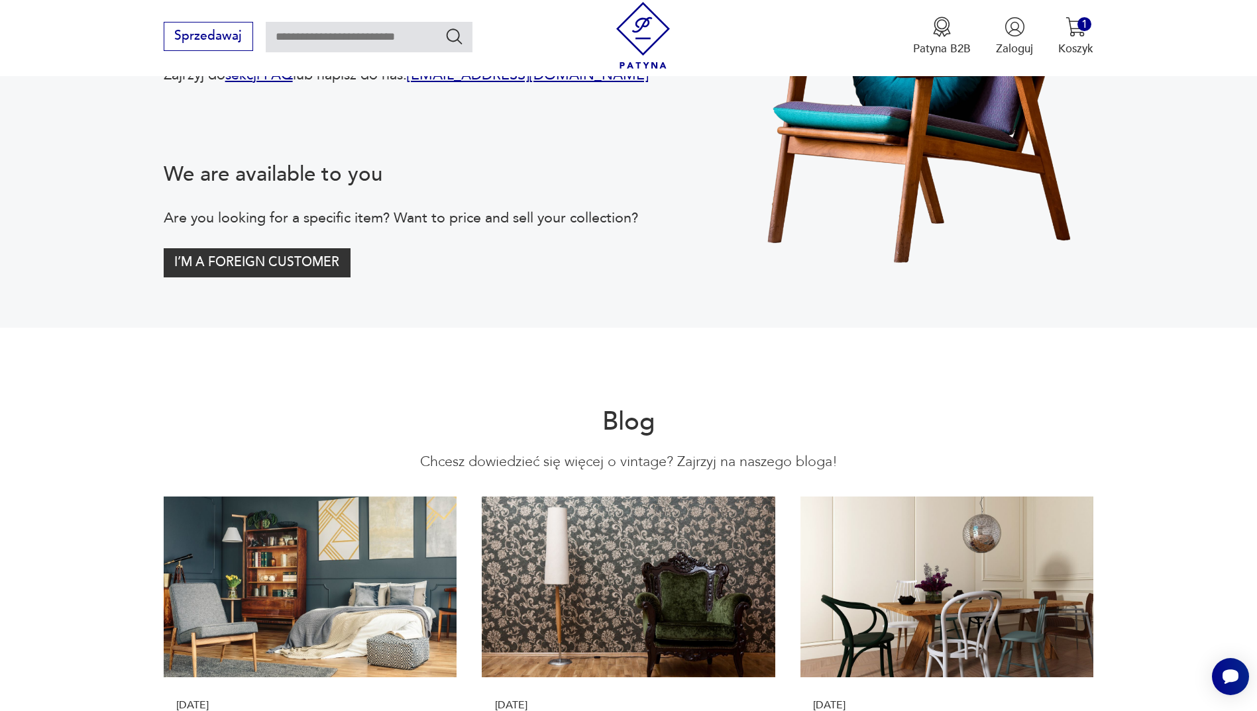
scroll to position [3312, 0]
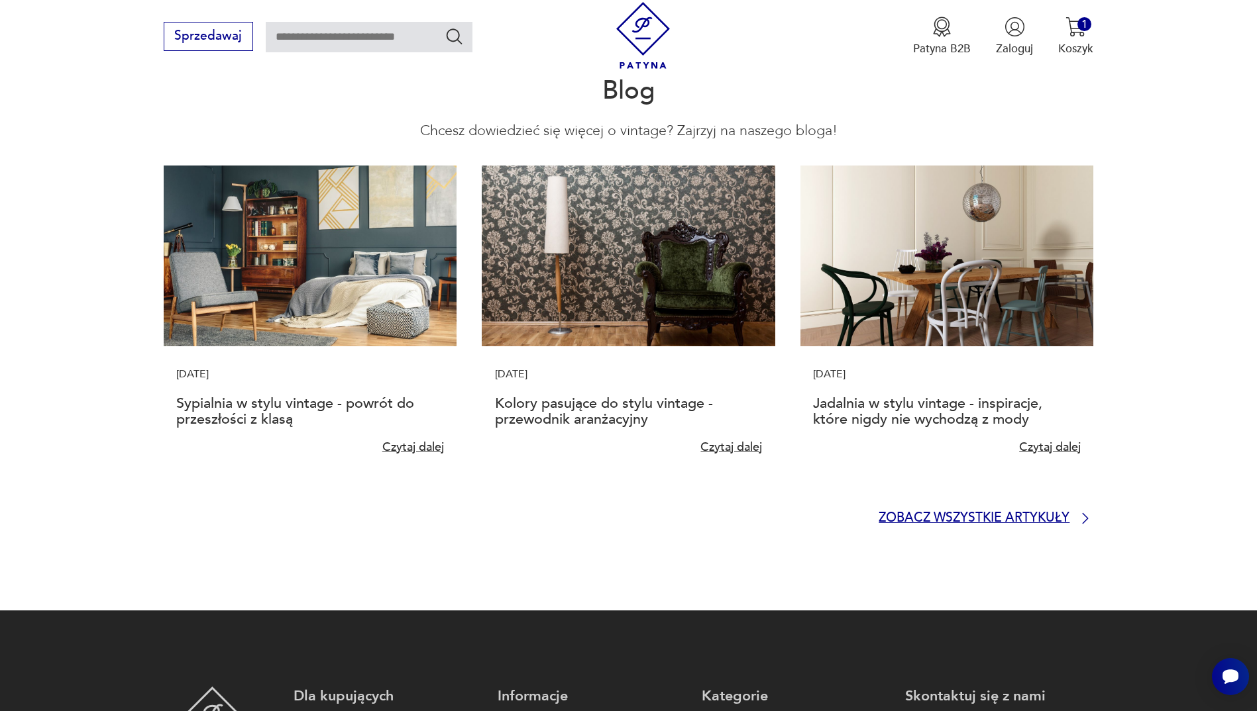
click at [931, 513] on p "Zobacz wszystkie artykuły" at bounding box center [973, 518] width 191 height 11
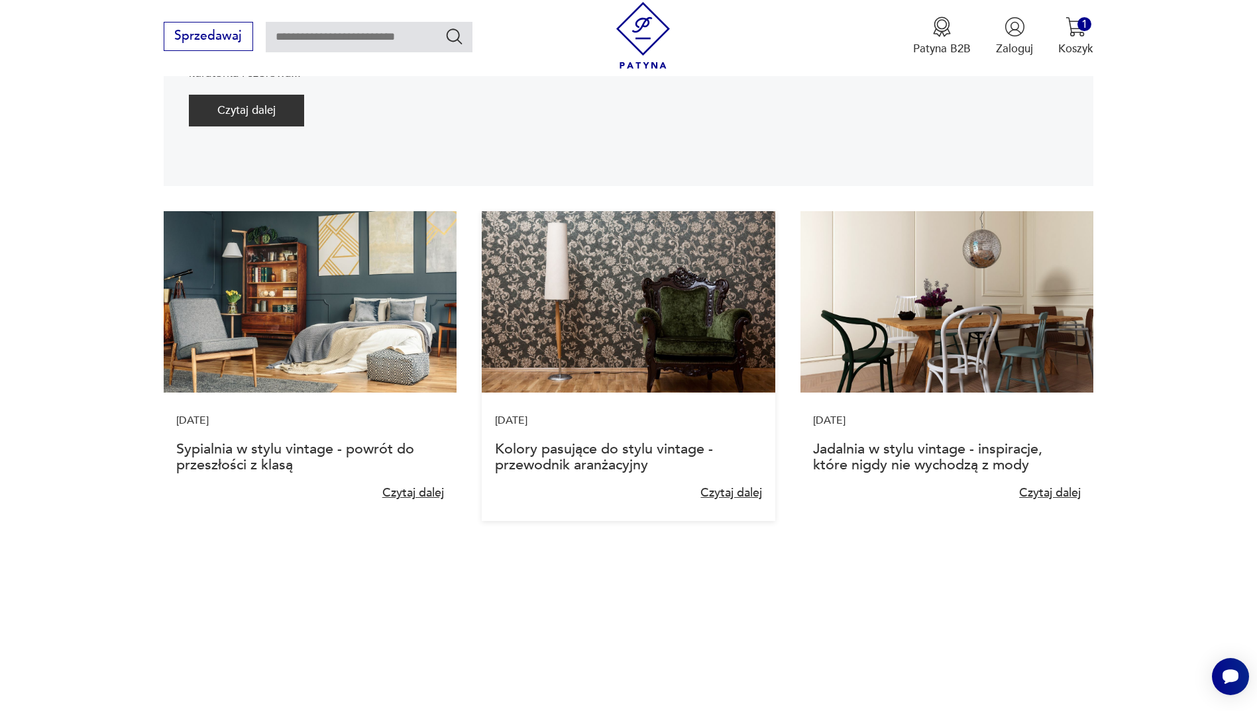
scroll to position [464, 0]
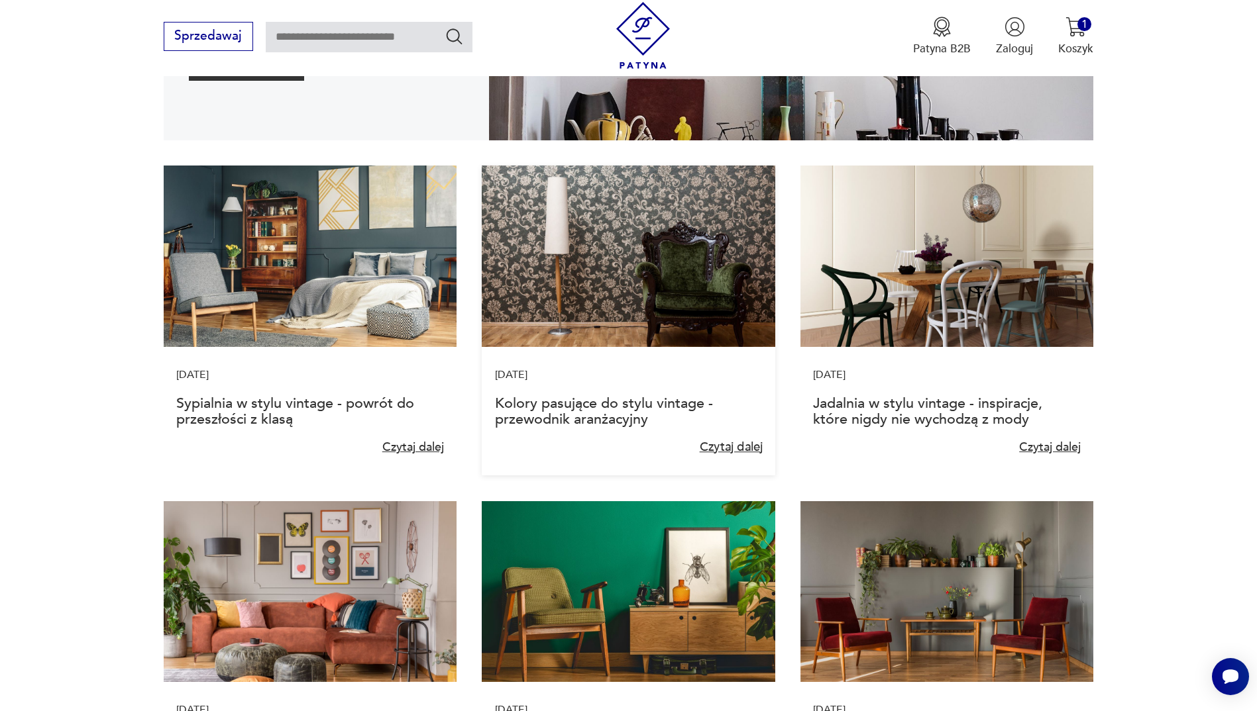
click at [723, 450] on link "Czytaj dalej" at bounding box center [731, 448] width 64 height 17
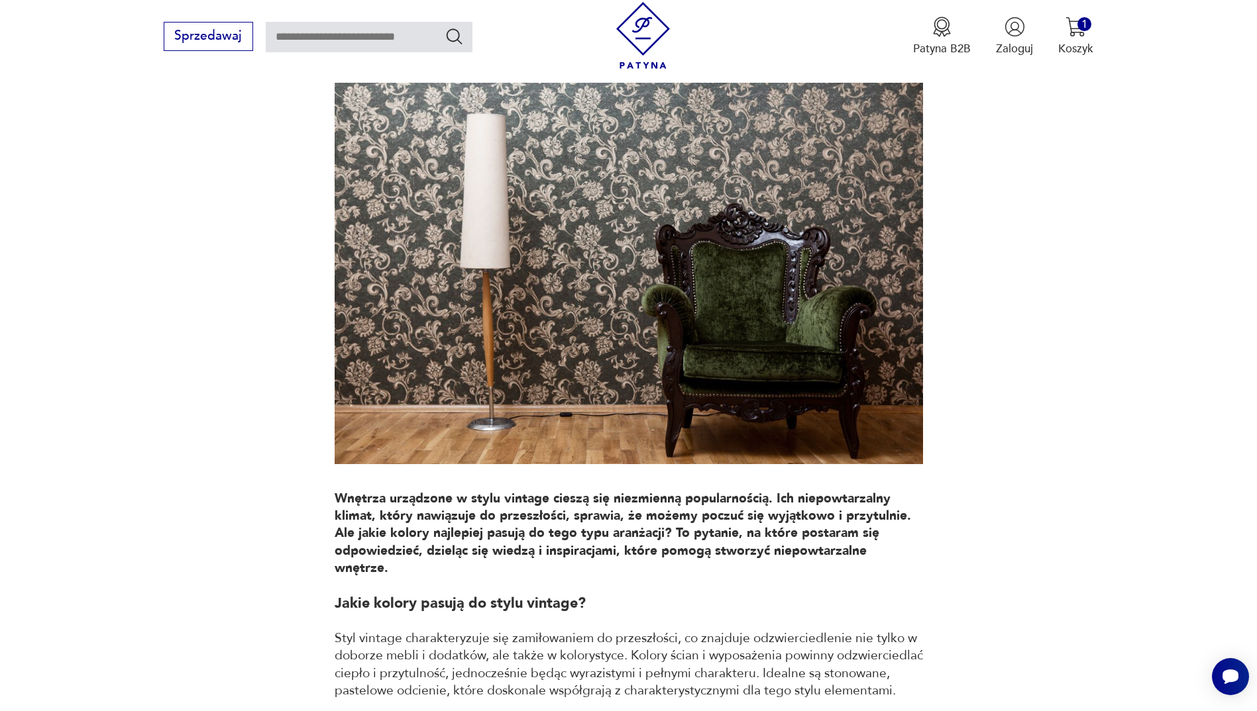
scroll to position [265, 0]
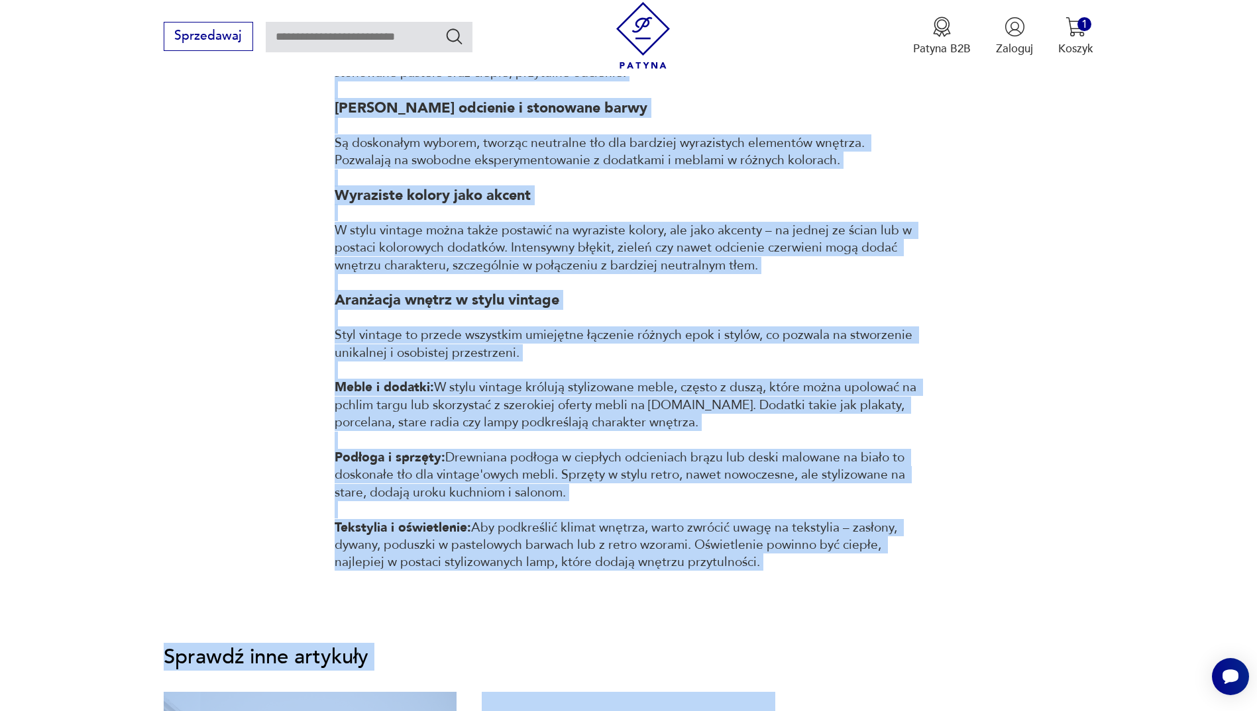
drag, startPoint x: 340, startPoint y: 278, endPoint x: 560, endPoint y: 579, distance: 372.6
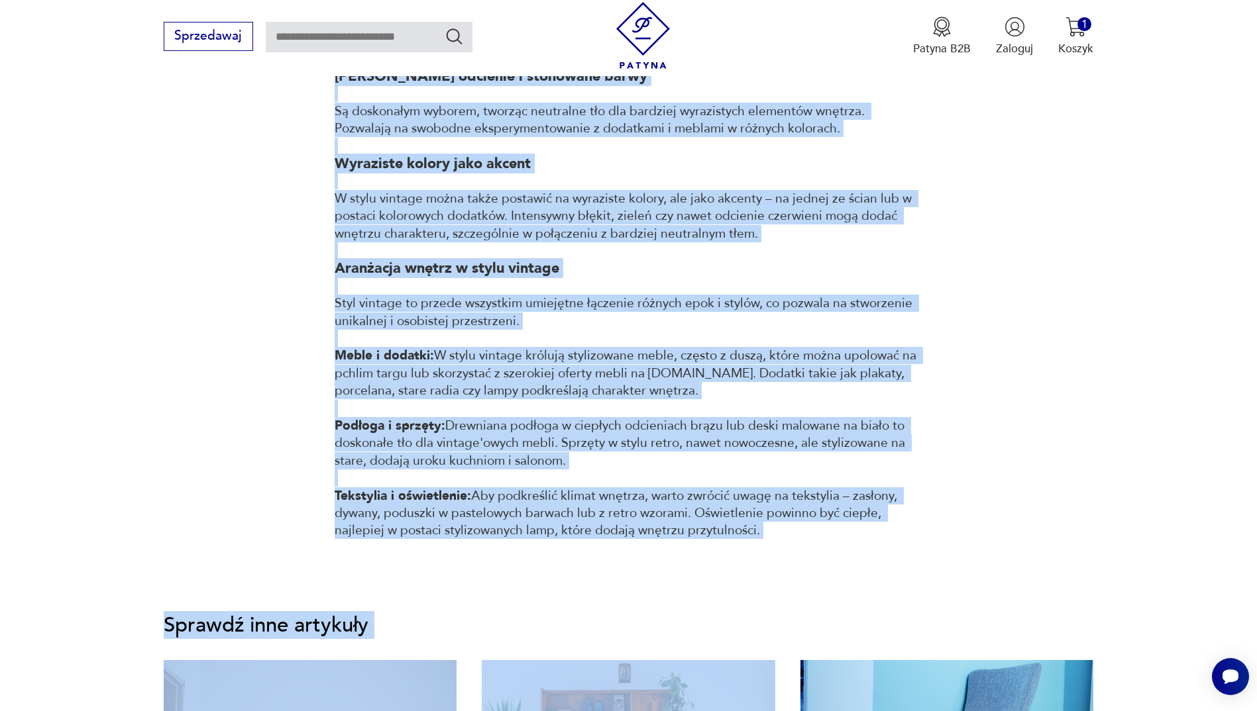
click at [647, 190] on p "W stylu vintage można także postawić na wyraziste kolory, ale jako akcenty – na…" at bounding box center [629, 216] width 588 height 52
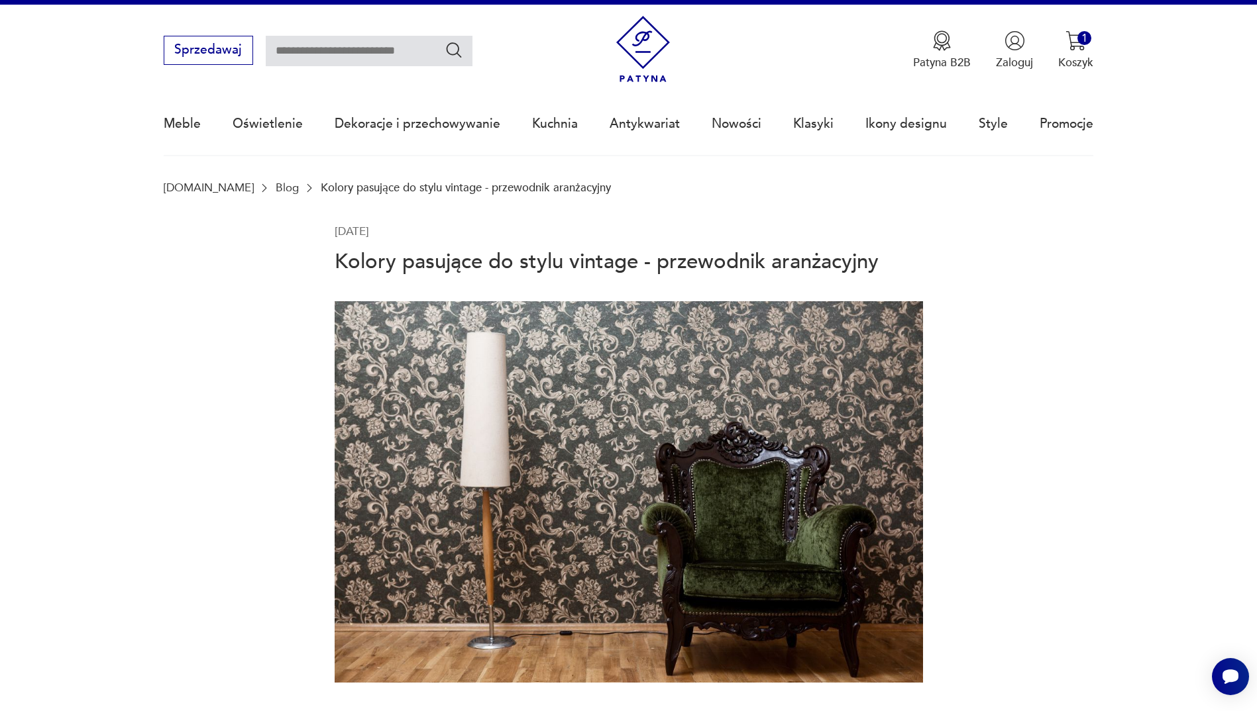
scroll to position [0, 0]
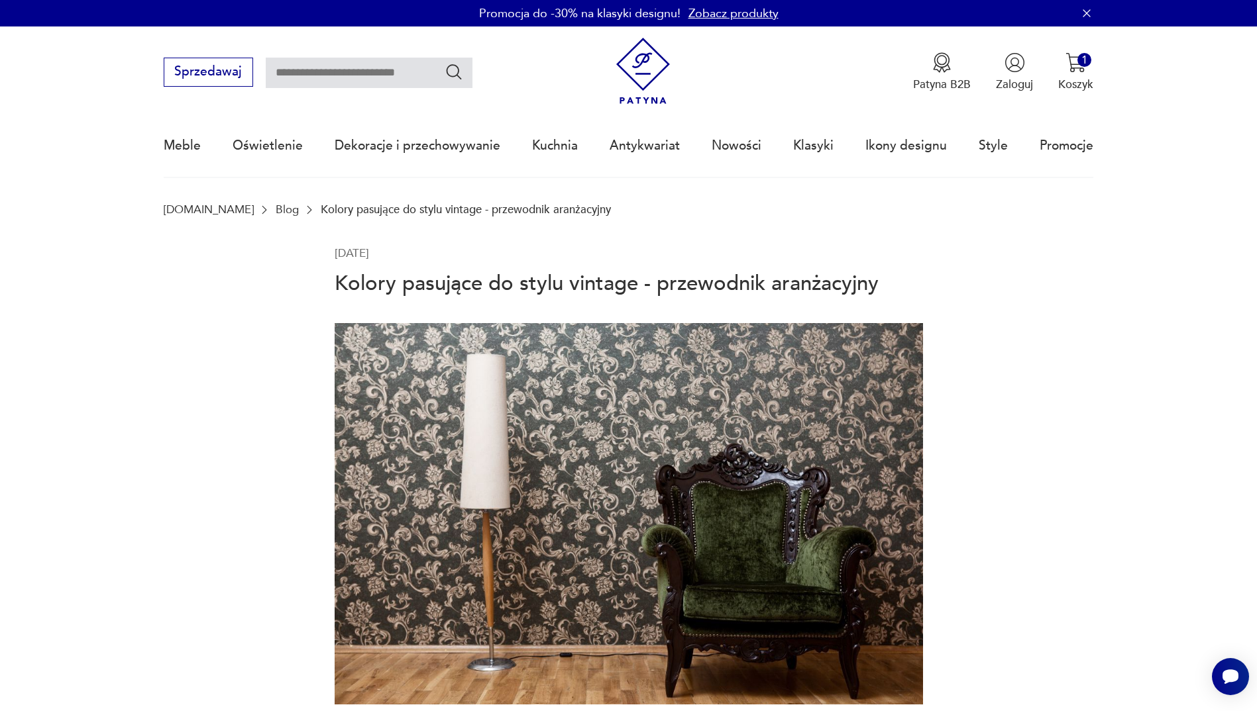
drag, startPoint x: 760, startPoint y: 509, endPoint x: 328, endPoint y: 279, distance: 489.8
copy section "Loremi dolorsit am conse adipisc - elitseddoe temporincid Utlabor etdolorem a e…"
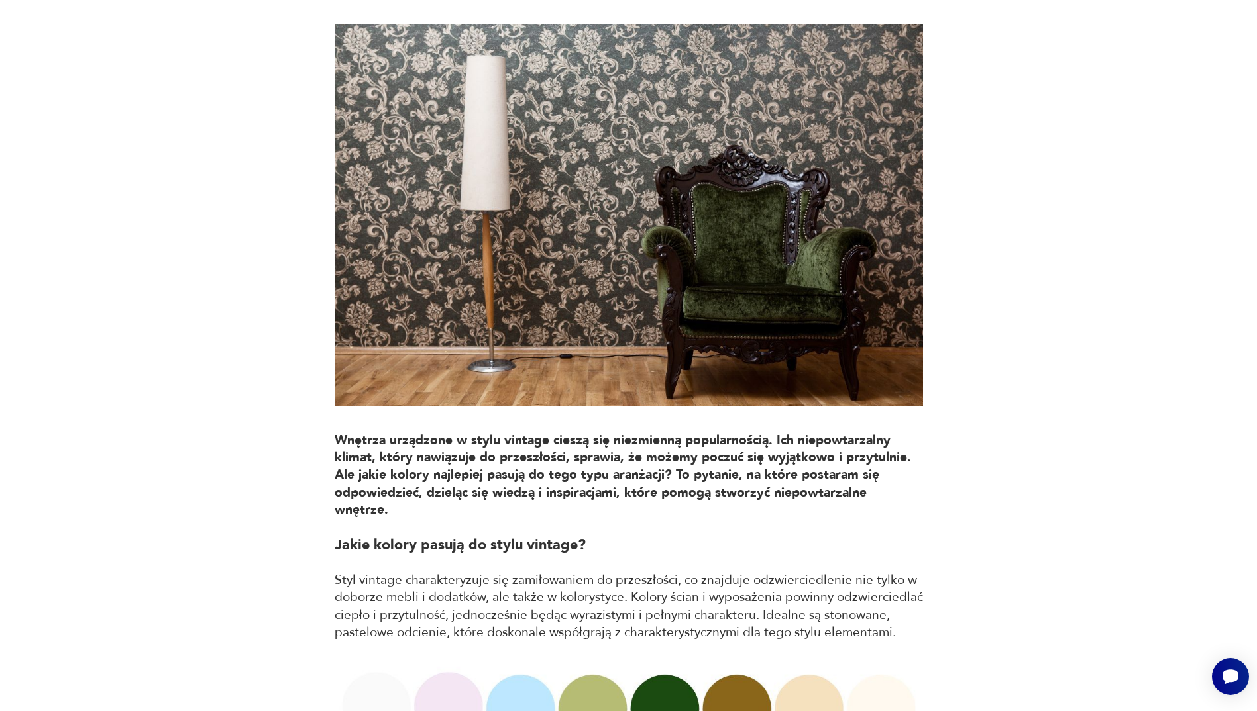
scroll to position [397, 0]
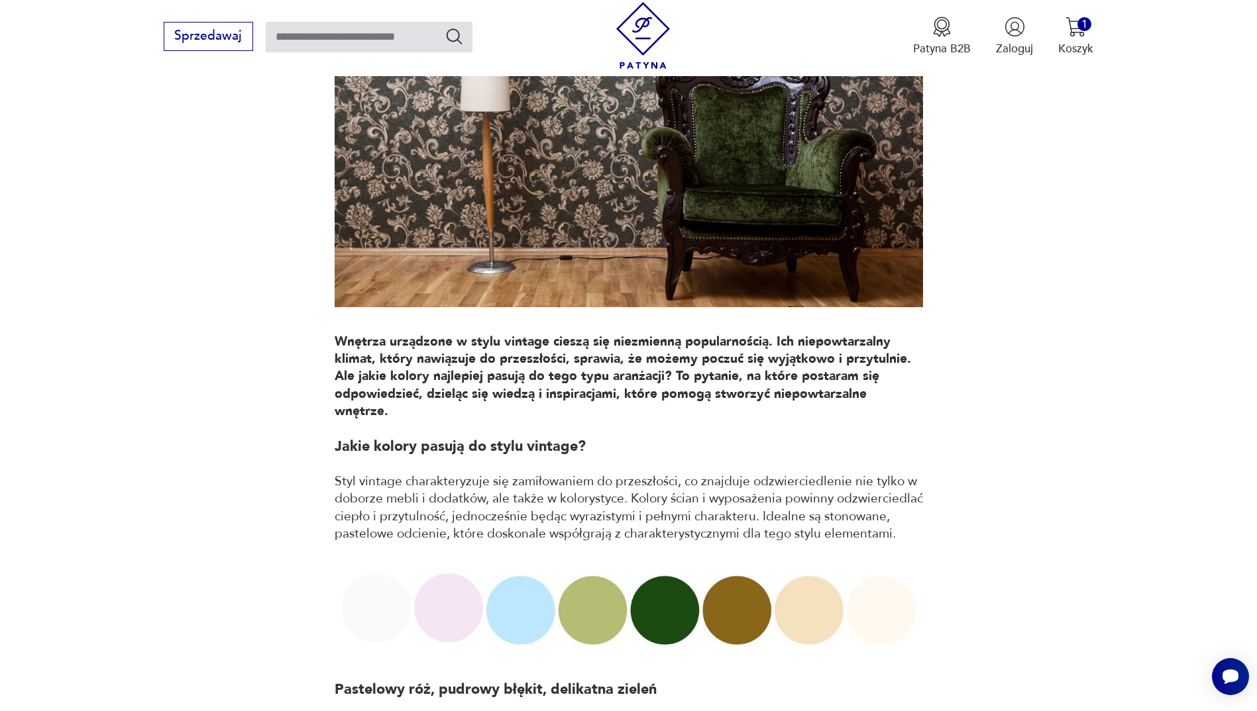
click at [836, 438] on h2 "Jakie kolory pasują do stylu vintage?" at bounding box center [629, 446] width 588 height 17
click at [766, 365] on strong "Wnętrza urządzone w stylu vintage cieszą się niezmienną popularnością. Ich niep…" at bounding box center [625, 376] width 580 height 87
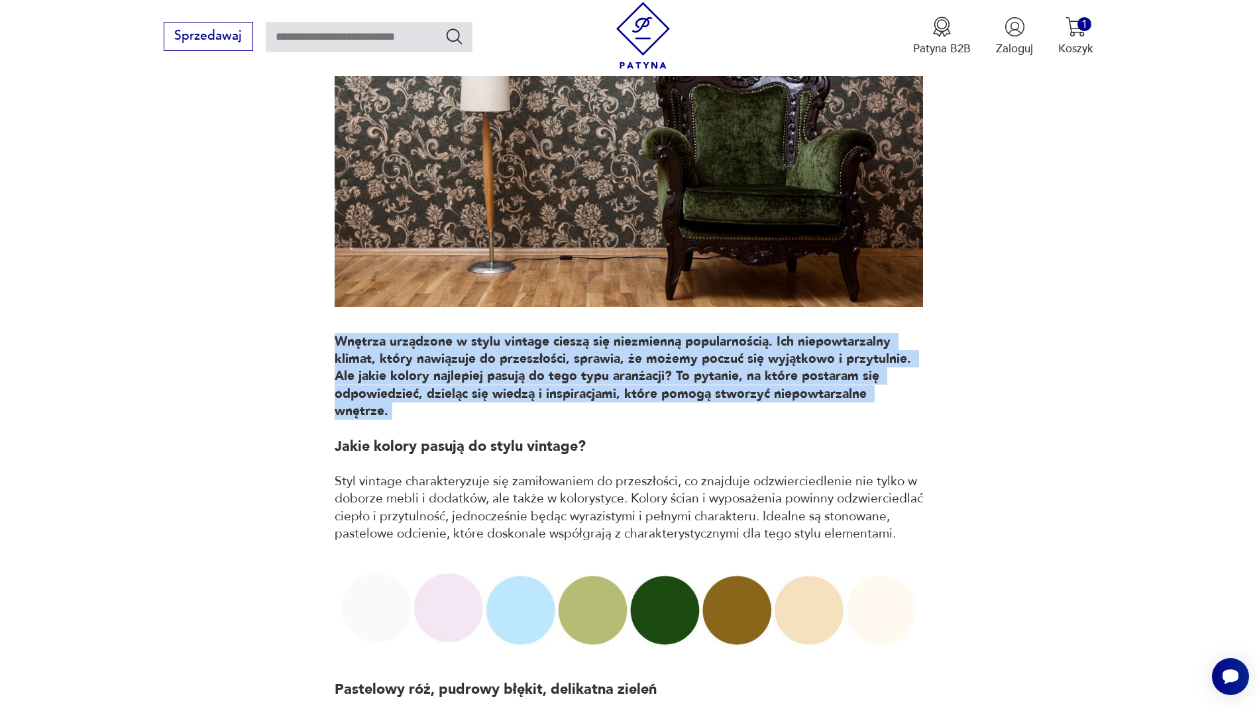
click at [767, 365] on strong "Wnętrza urządzone w stylu vintage cieszą się niezmienną popularnością. Ich niep…" at bounding box center [625, 376] width 580 height 87
